Goal: Task Accomplishment & Management: Manage account settings

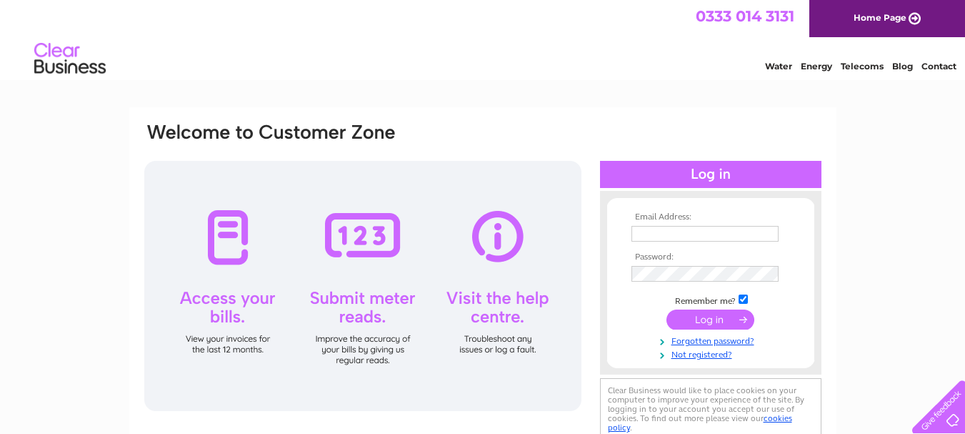
type input "amplontrade@yahoo.com"
click at [730, 320] on input "submit" at bounding box center [711, 319] width 88 height 20
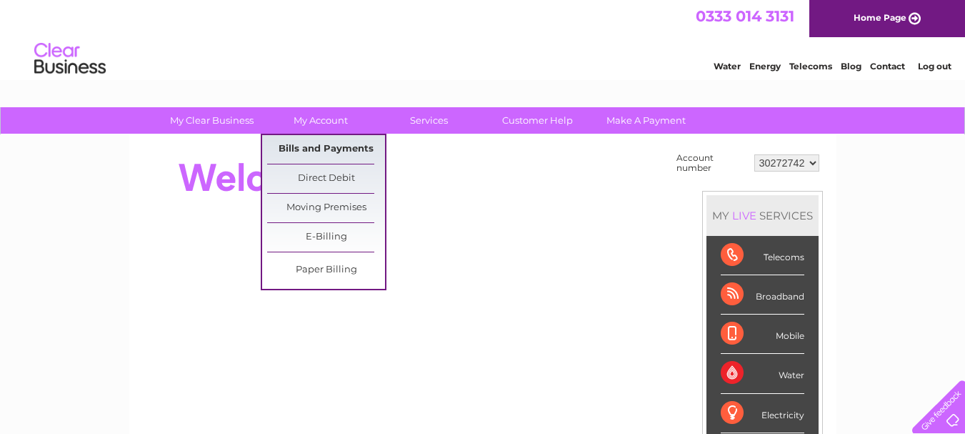
click at [319, 146] on link "Bills and Payments" at bounding box center [326, 149] width 118 height 29
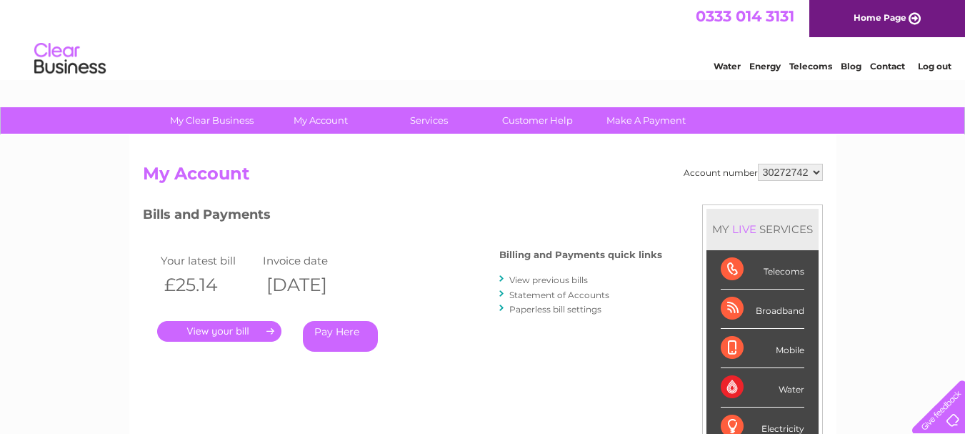
click at [271, 329] on link "." at bounding box center [219, 331] width 124 height 21
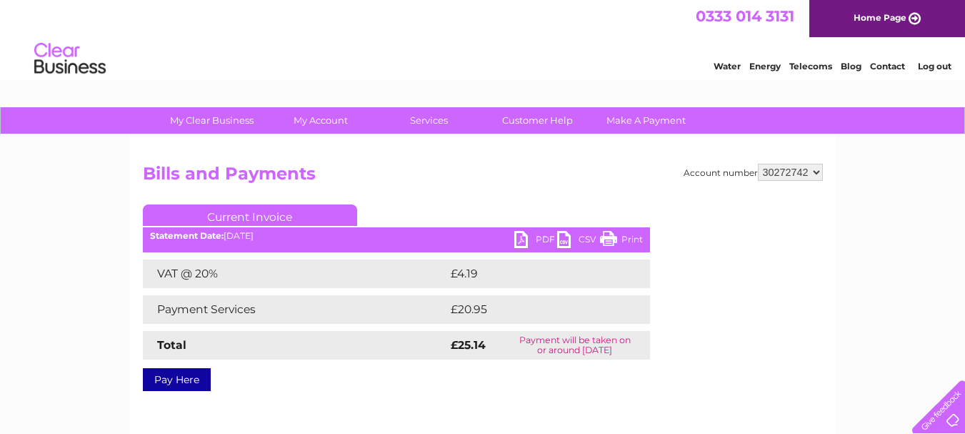
click at [519, 239] on link "PDF" at bounding box center [535, 241] width 43 height 21
click at [935, 71] on link "Log out" at bounding box center [935, 66] width 34 height 11
